Goal: Book appointment/travel/reservation

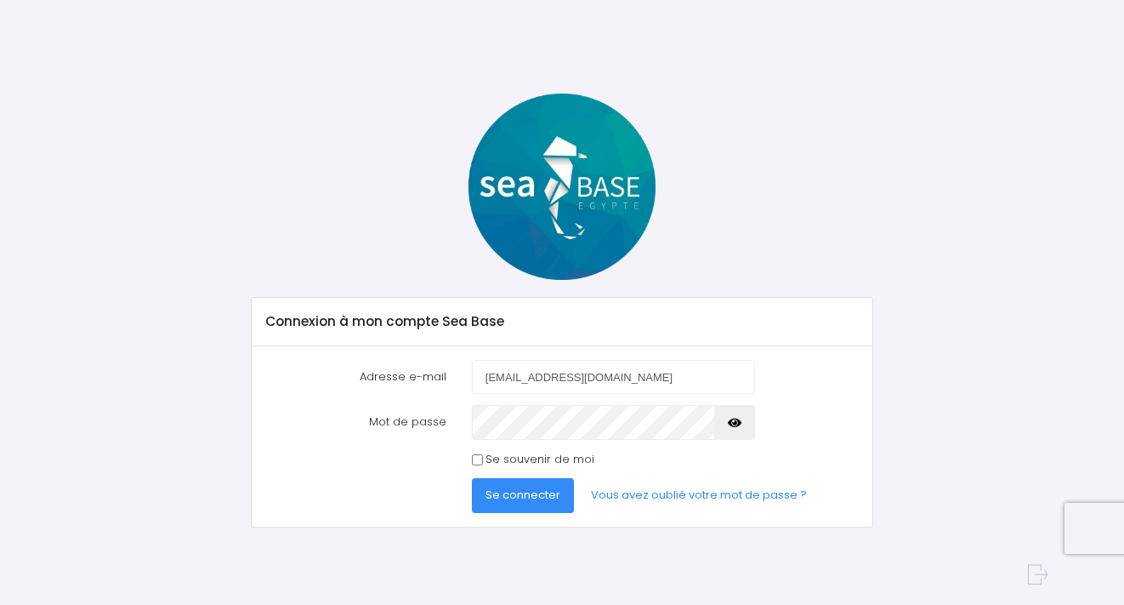
type input "mariannepoure@yahoo.fr"
click at [740, 423] on icon "button" at bounding box center [735, 423] width 14 height 0
click at [573, 496] on div "Se connecter Vous avez oublié votre mot de passe ?" at bounding box center [665, 495] width 412 height 34
click at [550, 496] on span "Se connecter" at bounding box center [523, 494] width 75 height 16
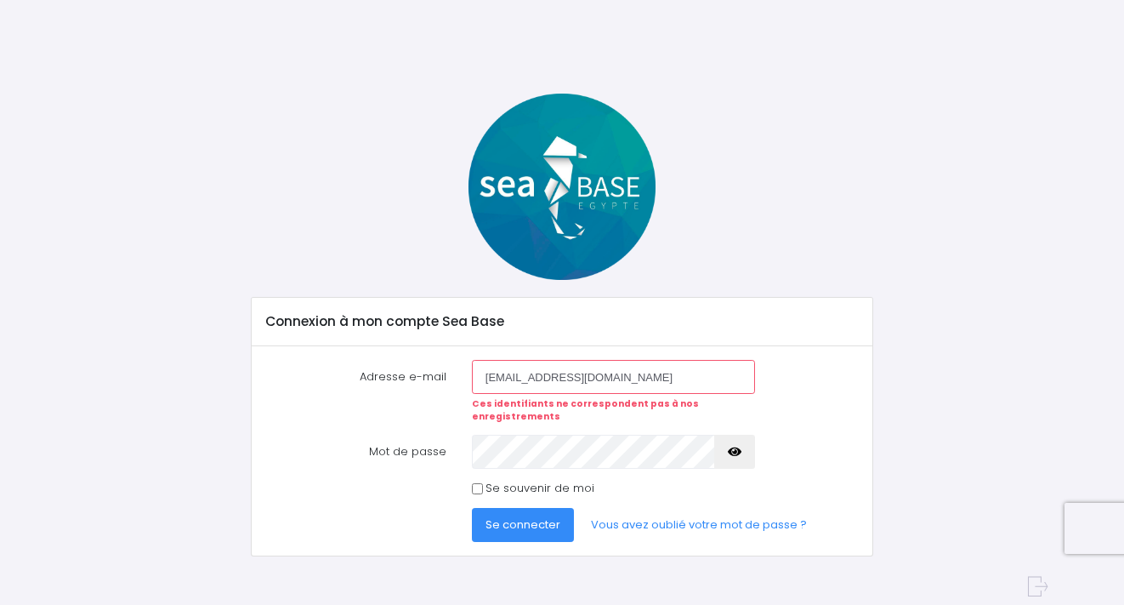
click at [518, 456] on form "Adresse e-mail mariannepoure@yahoo.fr Ces identifiants ne correspondent pas à n…" at bounding box center [562, 451] width 593 height 182
click at [734, 452] on icon "button" at bounding box center [735, 452] width 14 height 0
click at [538, 516] on span "Se connecter" at bounding box center [523, 524] width 75 height 16
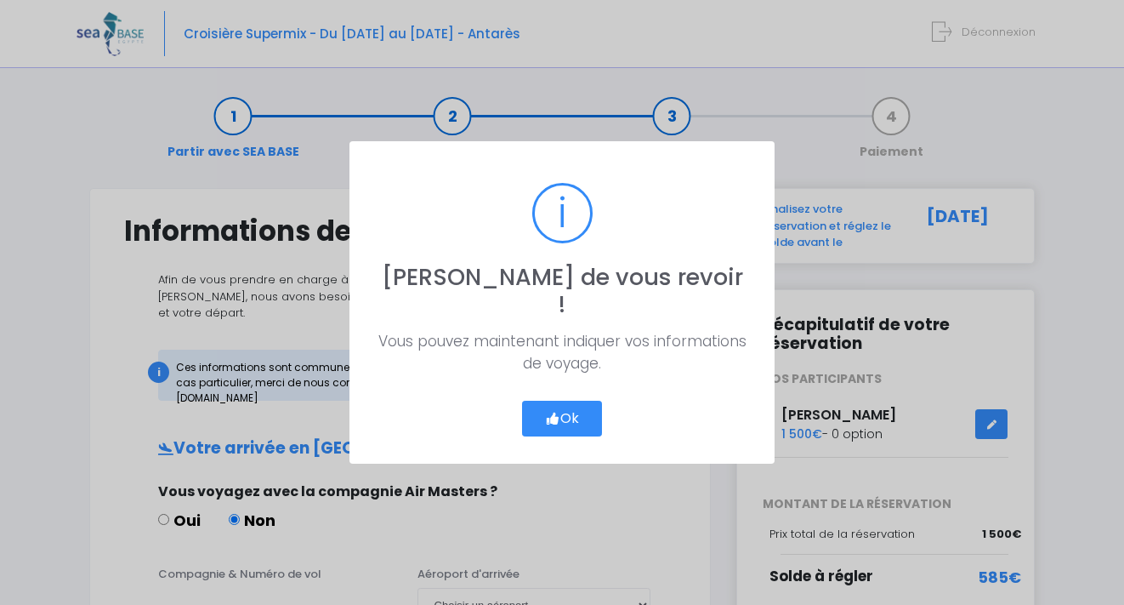
click at [556, 418] on icon "button" at bounding box center [552, 418] width 15 height 0
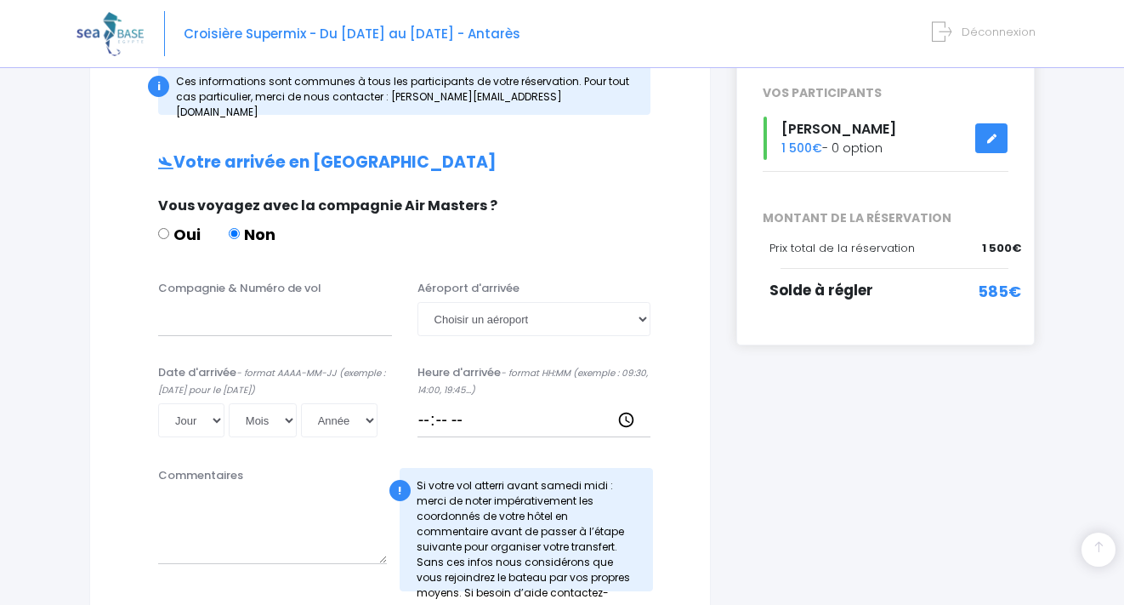
scroll to position [263, 0]
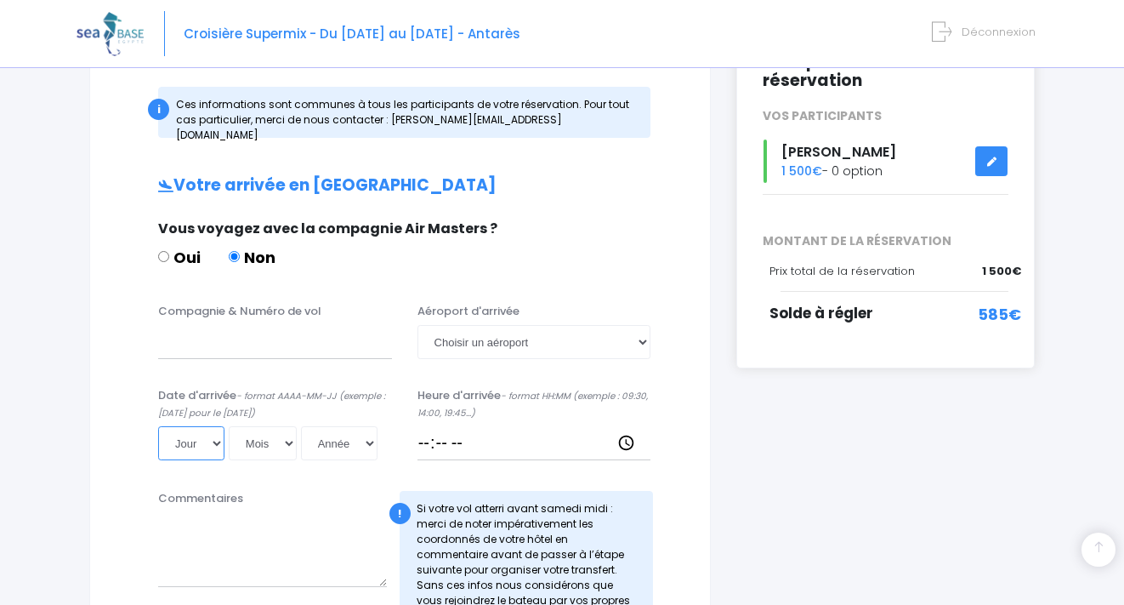
select select "22"
select select "11"
select select "2025"
type input "2025-11-22"
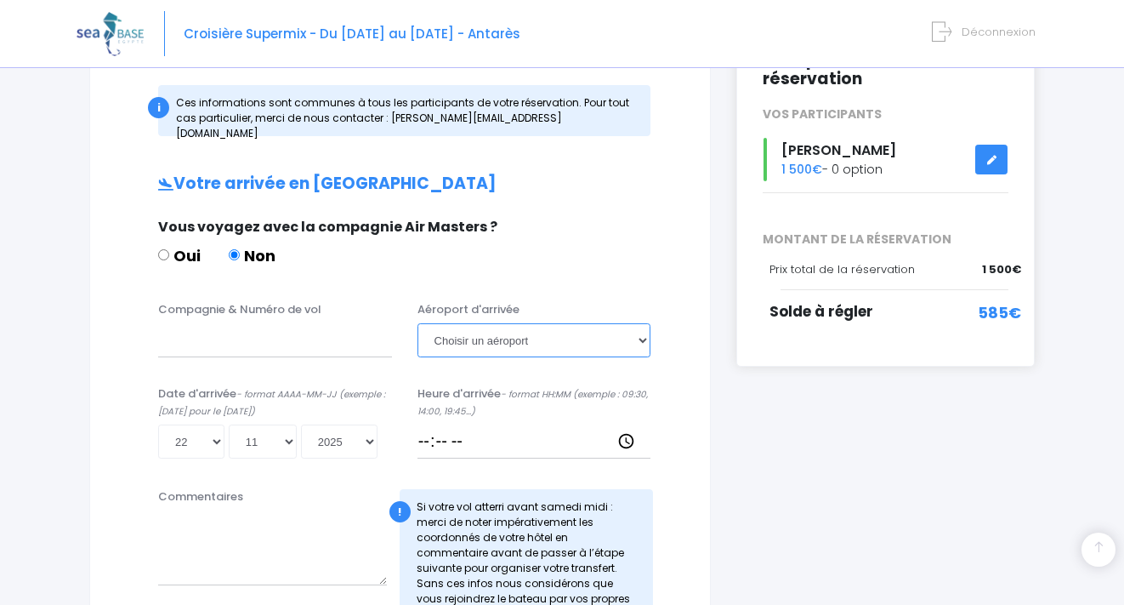
select select "Hurghada"
click at [479, 424] on input "Heure d'arrivée - format HH:MM (exemple : 09:30, 14:00, 19:45...)" at bounding box center [534, 441] width 234 height 34
click at [461, 425] on input "Heure d'arrivée - format HH:MM (exemple : 09:30, 14:00, 19:45...)" at bounding box center [534, 441] width 234 height 34
type input "16:02"
type input "16:20"
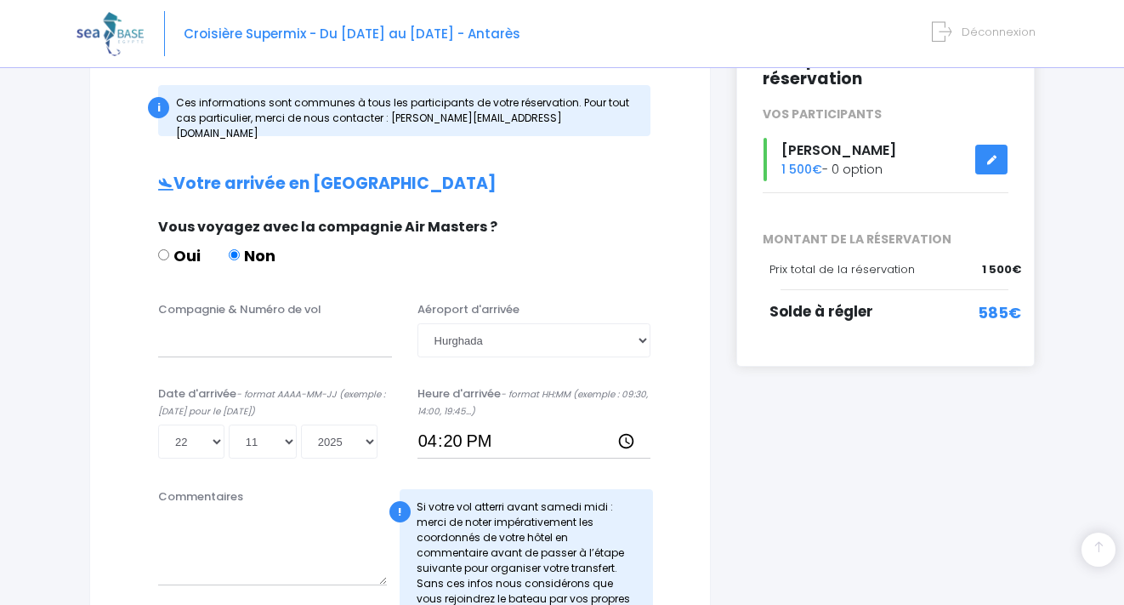
click at [827, 499] on div "i Finalisez votre réservation et réglez le solde avant le 22/09/2025 Récapitula…" at bounding box center [886, 526] width 324 height 1207
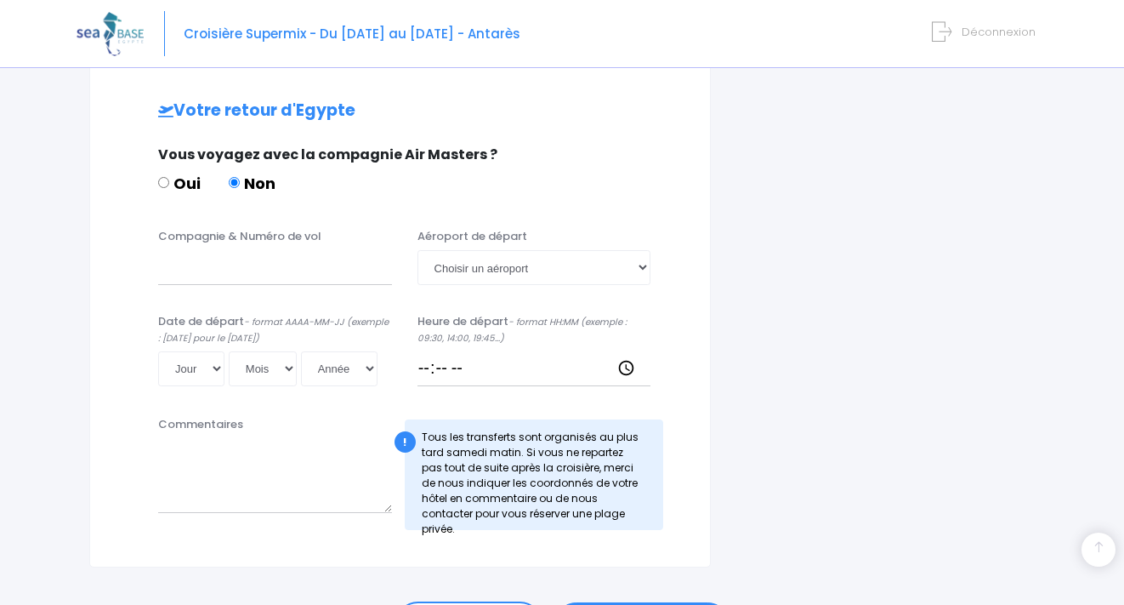
scroll to position [832, 0]
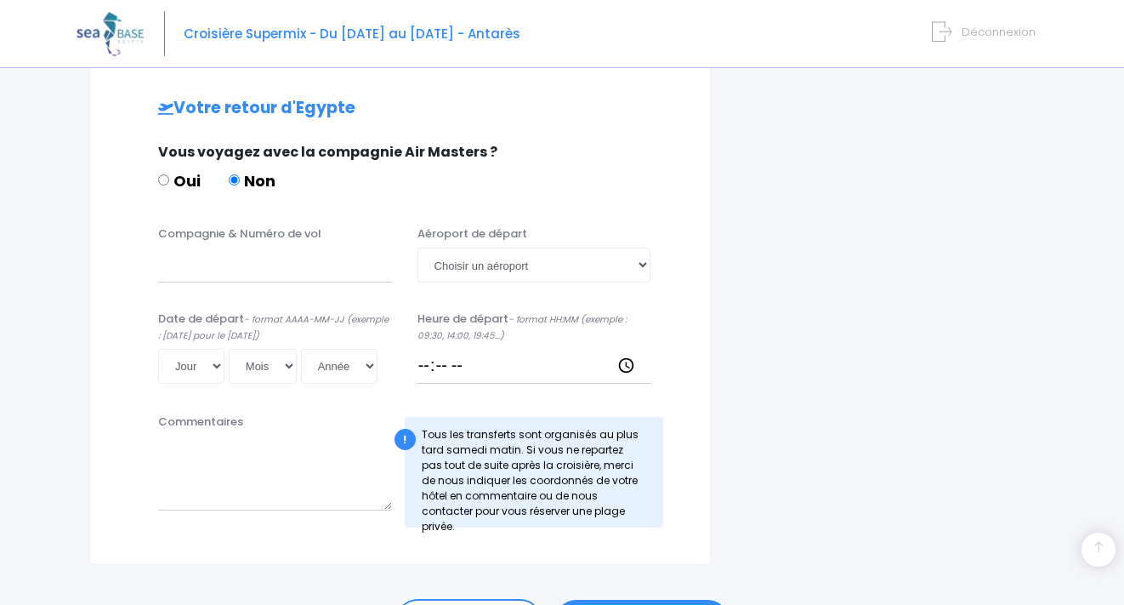
click at [326, 274] on div "Compagnie & Numéro de vol Aéroport de départ Choisir un aéroport Hurghada Marsa…" at bounding box center [400, 310] width 552 height 170
click at [323, 253] on input "Compagnie & Numéro de vol" at bounding box center [275, 264] width 234 height 34
type input "Easy Jet vol EJU4691"
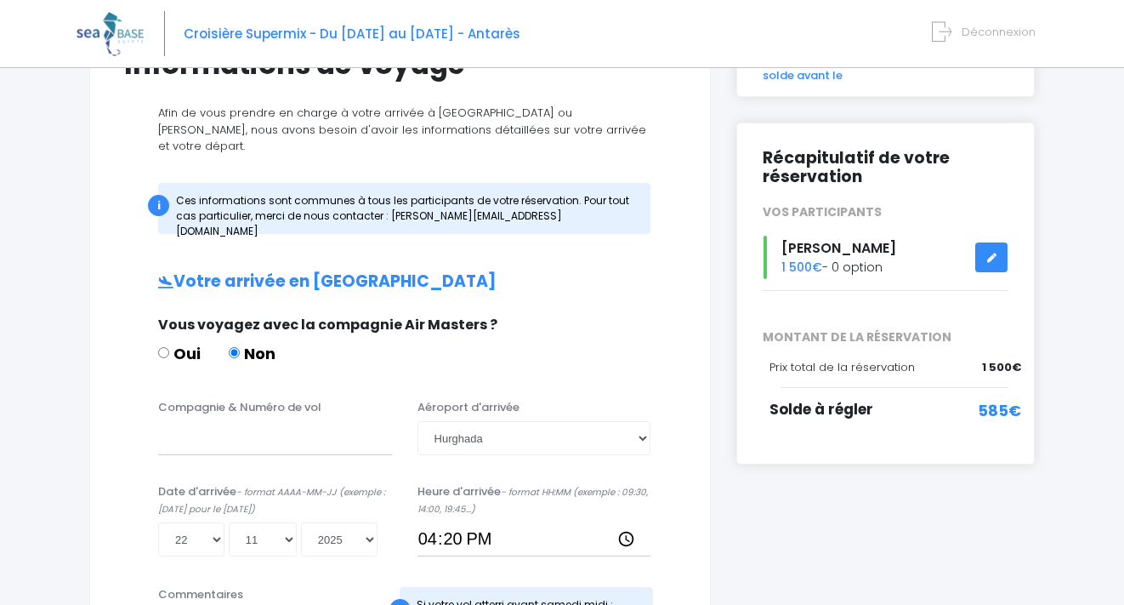
scroll to position [170, 0]
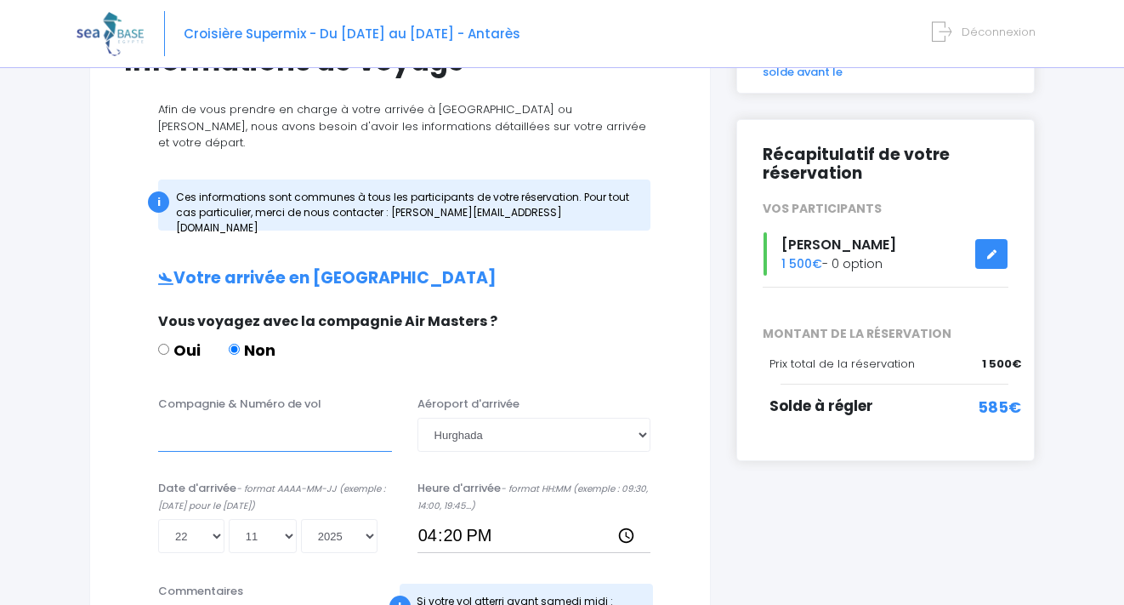
click at [177, 417] on input "Compagnie & Numéro de vol" at bounding box center [275, 434] width 234 height 34
type input "e"
type input "Easy Jet EJU 4691"
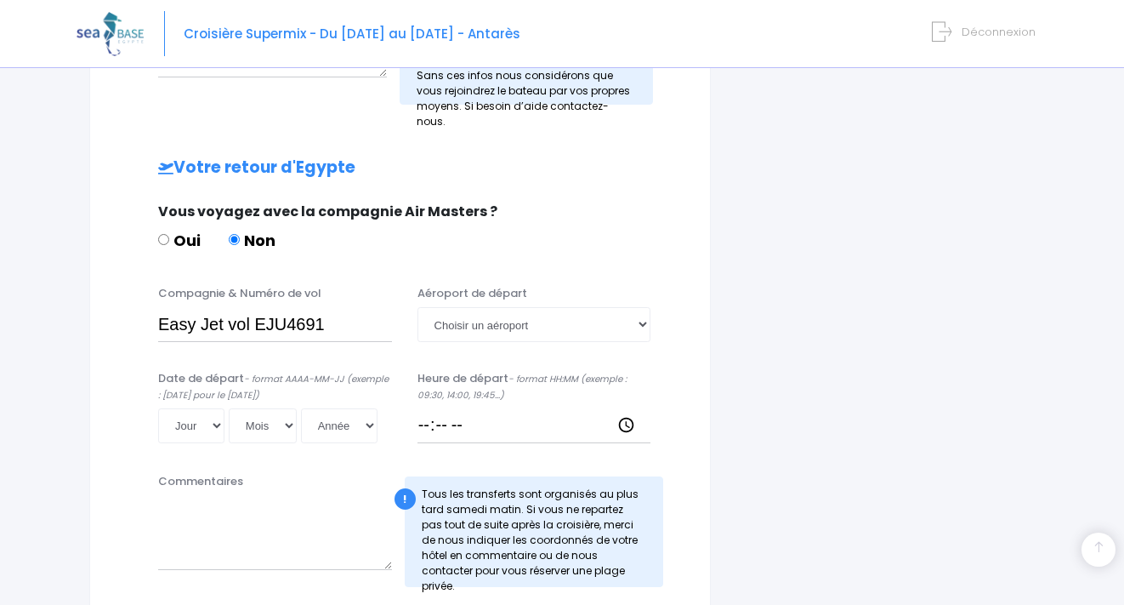
scroll to position [777, 0]
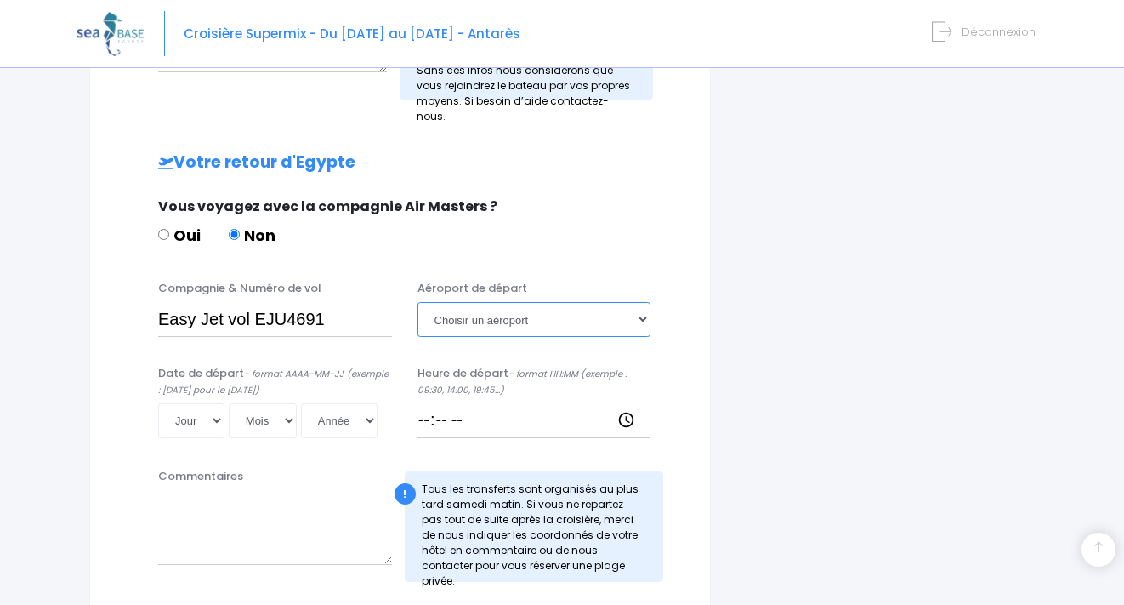
select select "Hurghada"
click at [346, 302] on input "Easy Jet vol EJU4691" at bounding box center [275, 319] width 234 height 34
type input "Easy Jet vol EJU4692"
select select "29"
select select "11"
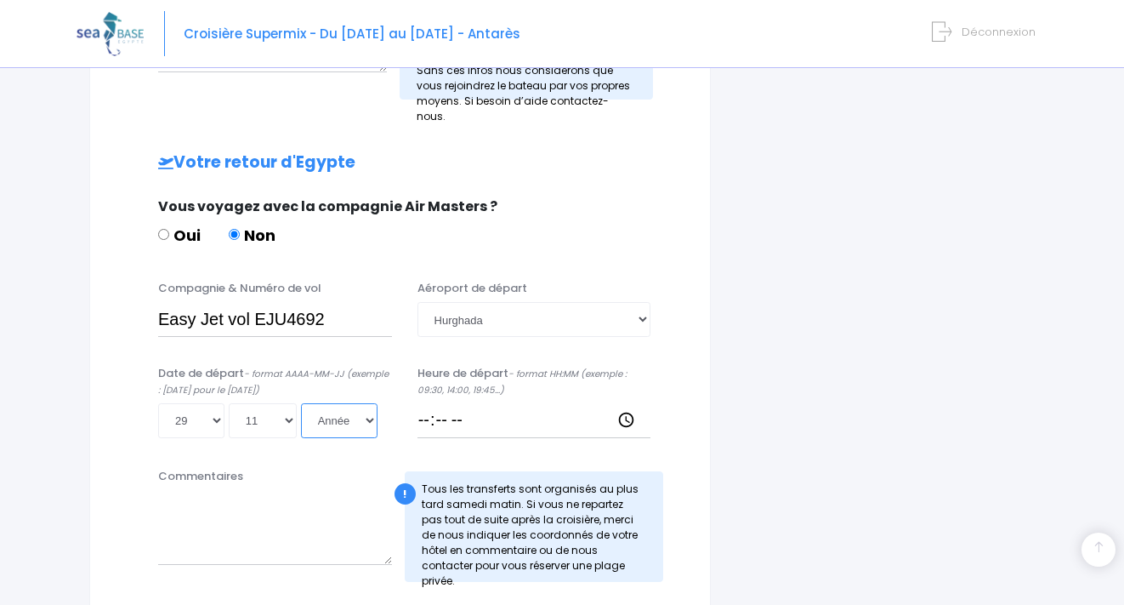
select select "2025"
type input "2025-11-29"
click at [443, 403] on input "Heure de départ - format HH:MM (exemple : 09:30, 14:00, 19:45...)" at bounding box center [534, 420] width 234 height 34
click at [431, 406] on input "Heure de départ - format HH:MM (exemple : 09:30, 14:00, 19:45...)" at bounding box center [534, 420] width 234 height 34
click at [461, 406] on input "Heure de départ - format HH:MM (exemple : 09:30, 14:00, 19:45...)" at bounding box center [534, 420] width 234 height 34
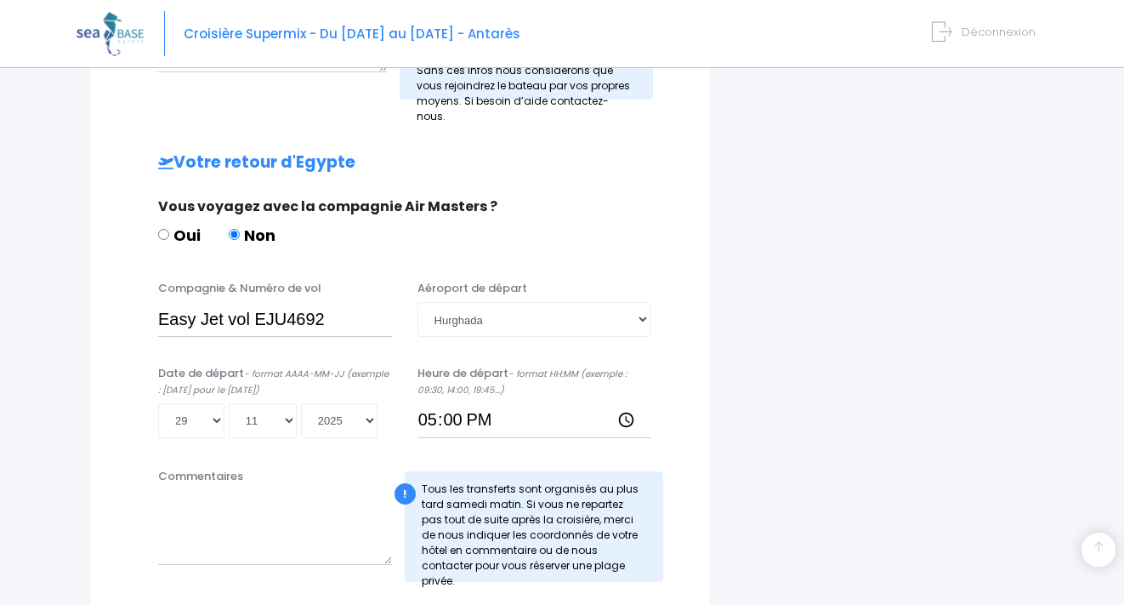
type input "17:00"
click at [706, 406] on div "Informations de voyage Afin de vous prendre en charge à votre arrivée à Hurghad…" at bounding box center [400, 14] width 622 height 1207
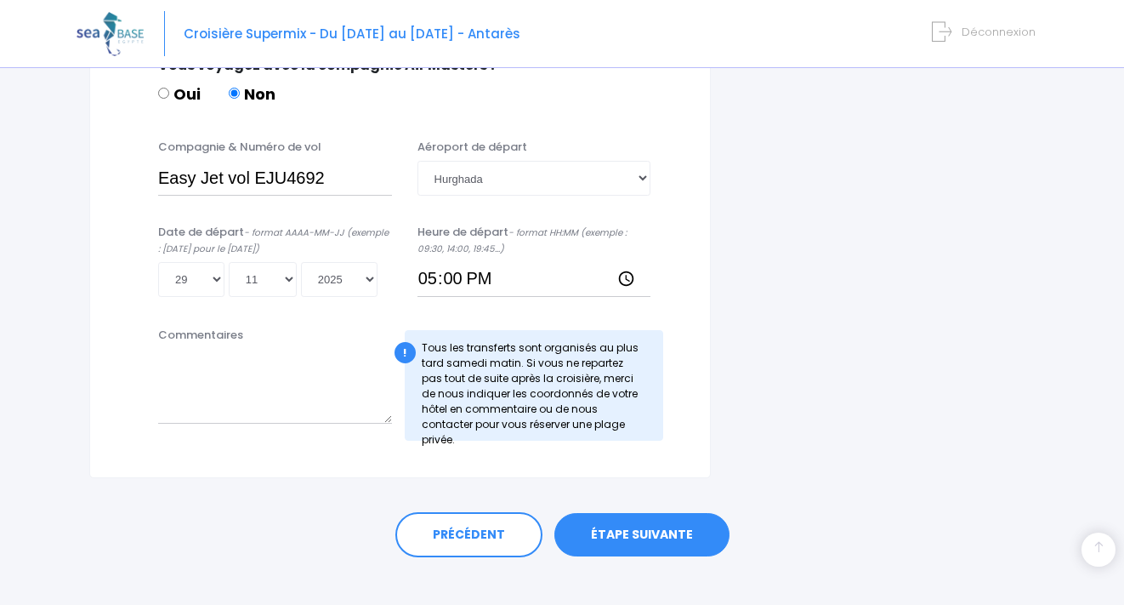
scroll to position [917, 0]
click at [625, 514] on link "ÉTAPE SUIVANTE" at bounding box center [641, 536] width 175 height 44
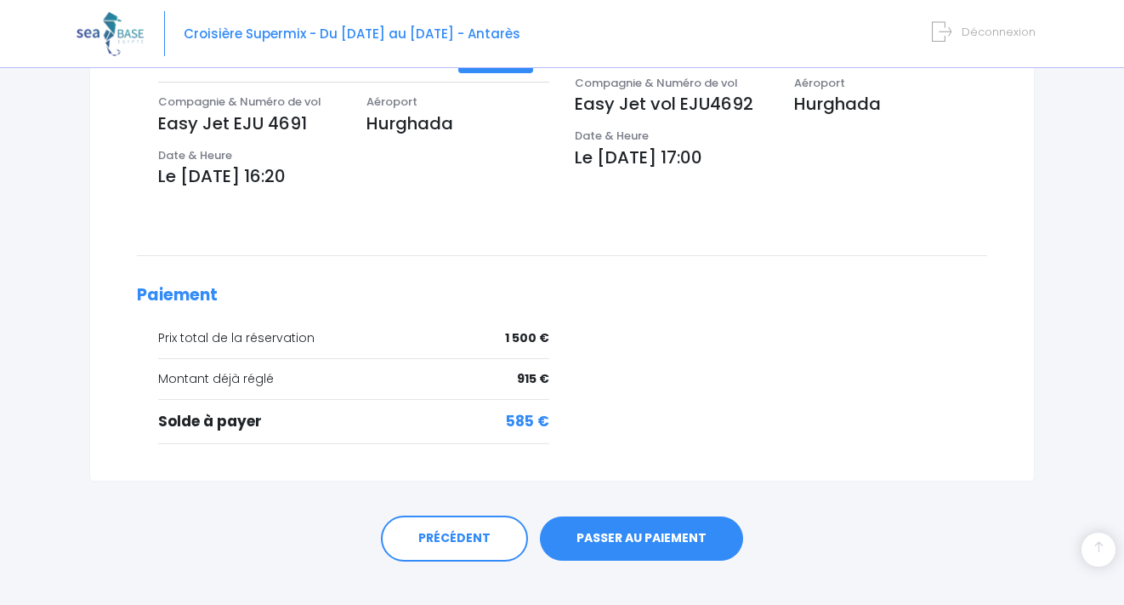
scroll to position [585, 0]
click at [593, 517] on link "PASSER AU PAIEMENT" at bounding box center [641, 539] width 203 height 44
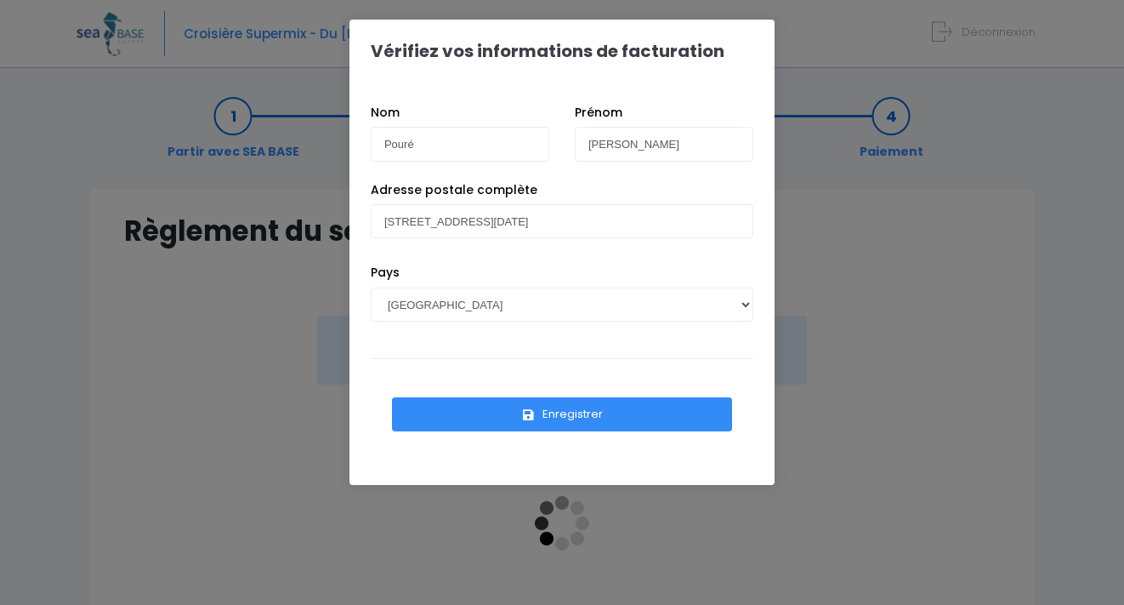
click at [542, 417] on button "Enregistrer" at bounding box center [562, 414] width 340 height 34
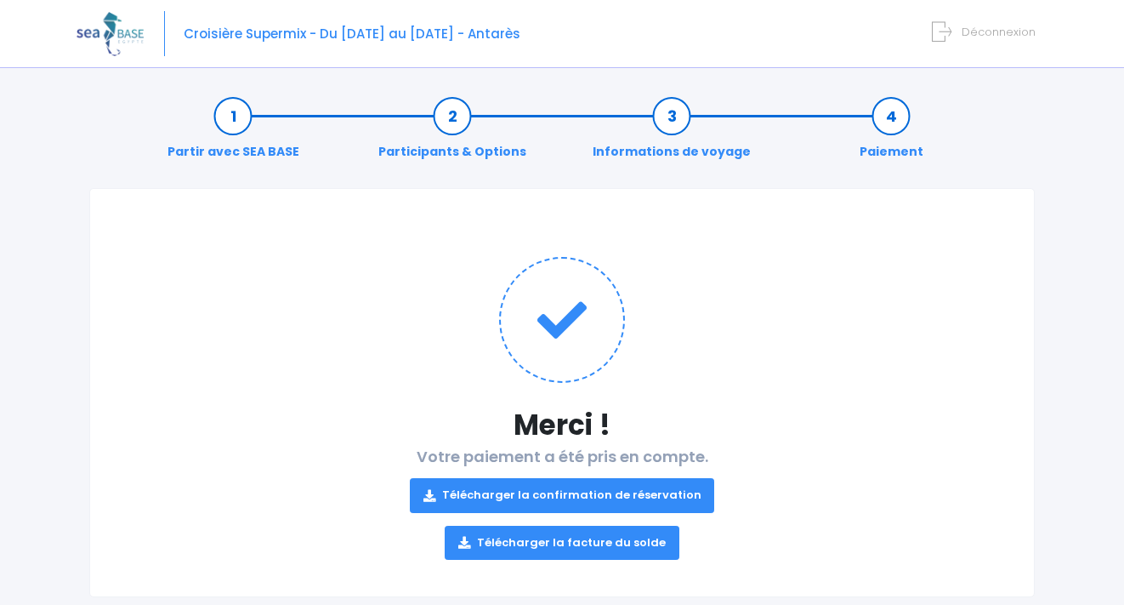
click at [655, 504] on link "Télécharger la confirmation de réservation" at bounding box center [562, 495] width 305 height 34
click at [603, 547] on link "Télécharger la facture du solde" at bounding box center [562, 542] width 235 height 34
